Goal: Find contact information: Find contact information

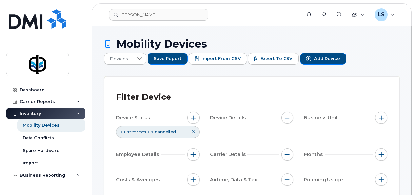
scroll to position [1358, 0]
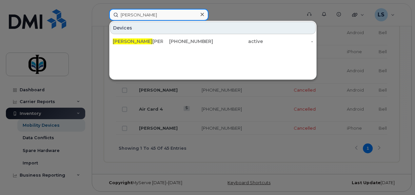
click at [164, 18] on input "[PERSON_NAME]" at bounding box center [158, 15] width 99 height 12
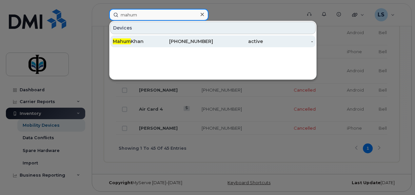
type input "mahum"
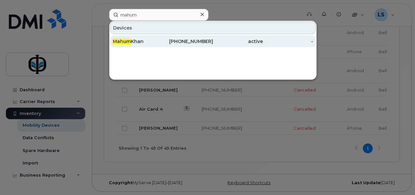
click at [169, 44] on div "[PHONE_NUMBER]" at bounding box center [188, 41] width 50 height 7
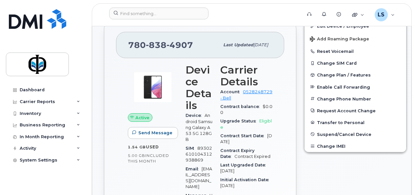
scroll to position [201, 0]
